Goal: Task Accomplishment & Management: Use online tool/utility

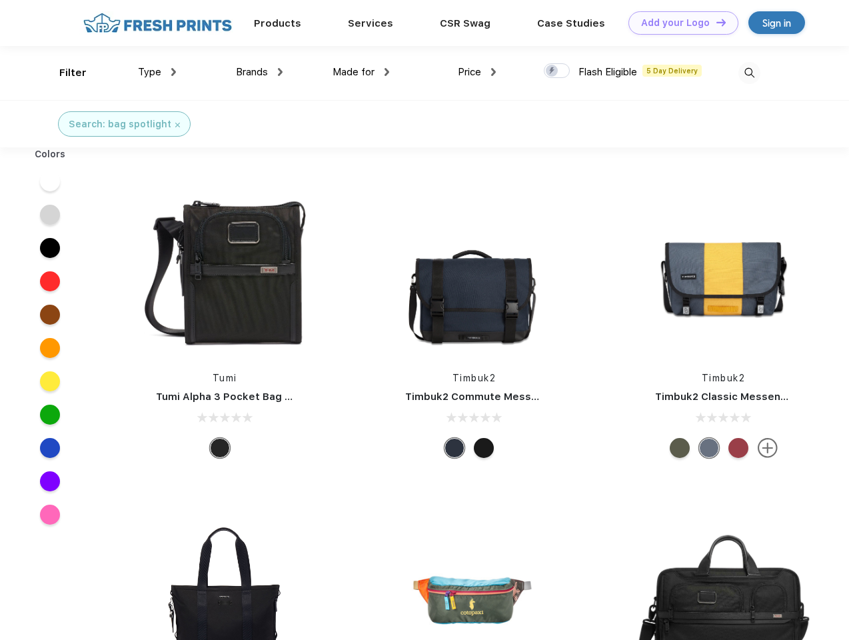
click at [678, 23] on link "Add your Logo Design Tool" at bounding box center [683, 22] width 110 height 23
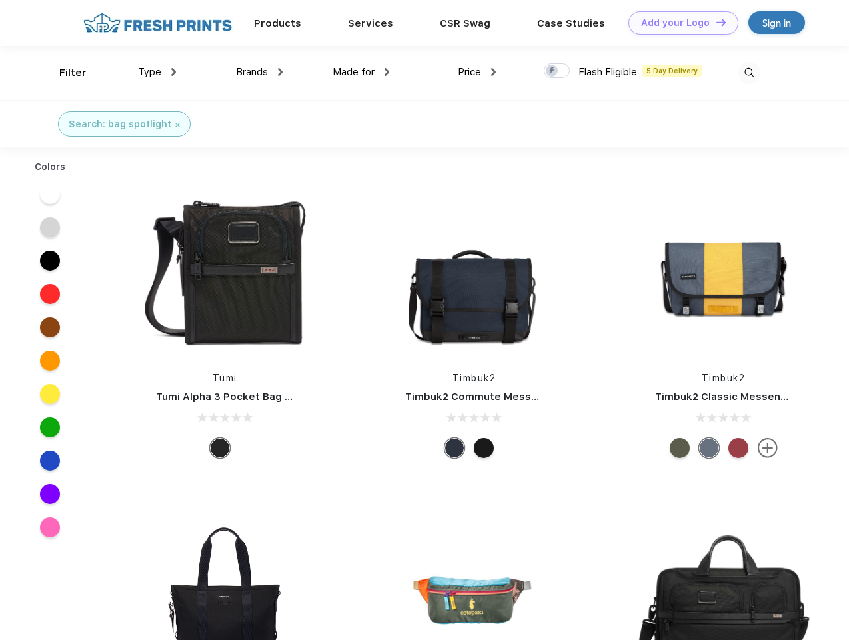
click at [0, 0] on div "Design Tool" at bounding box center [0, 0] width 0 height 0
click at [715, 22] on link "Add your Logo Design Tool" at bounding box center [683, 22] width 110 height 23
click at [64, 73] on div "Filter" at bounding box center [72, 72] width 27 height 15
click at [157, 72] on span "Type" at bounding box center [149, 72] width 23 height 12
click at [259, 72] on span "Brands" at bounding box center [252, 72] width 32 height 12
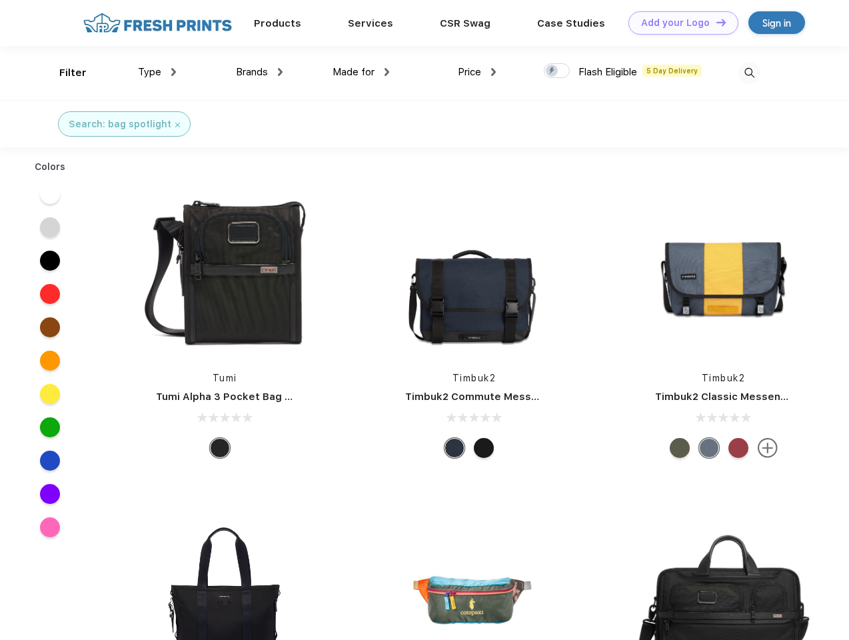
click at [361, 72] on span "Made for" at bounding box center [354, 72] width 42 height 12
click at [477, 72] on span "Price" at bounding box center [469, 72] width 23 height 12
click at [557, 71] on div at bounding box center [557, 70] width 26 height 15
click at [552, 71] on input "checkbox" at bounding box center [548, 67] width 9 height 9
click at [749, 73] on img at bounding box center [749, 73] width 22 height 22
